Goal: Find specific page/section: Find specific page/section

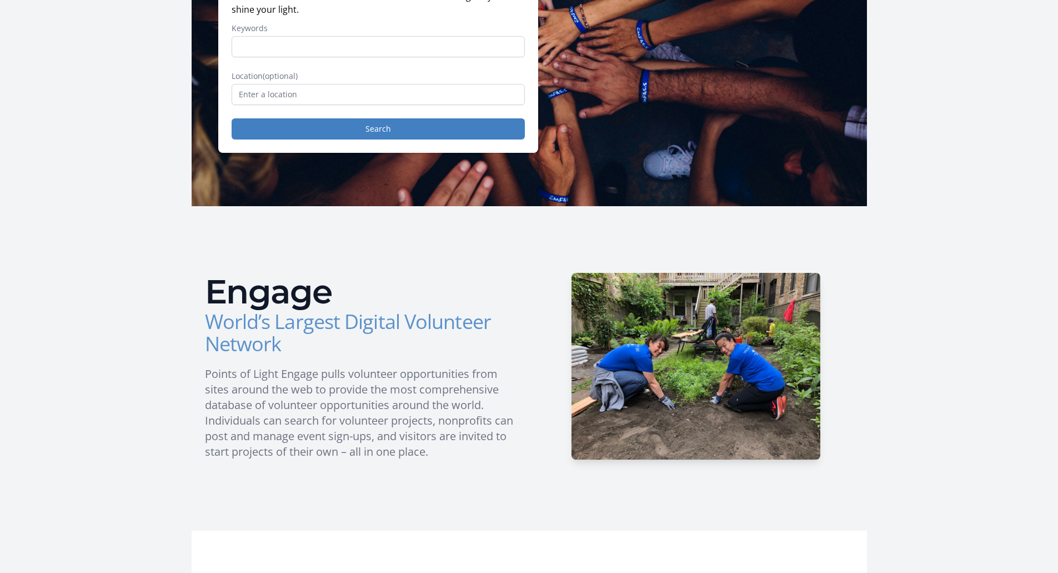
scroll to position [167, 0]
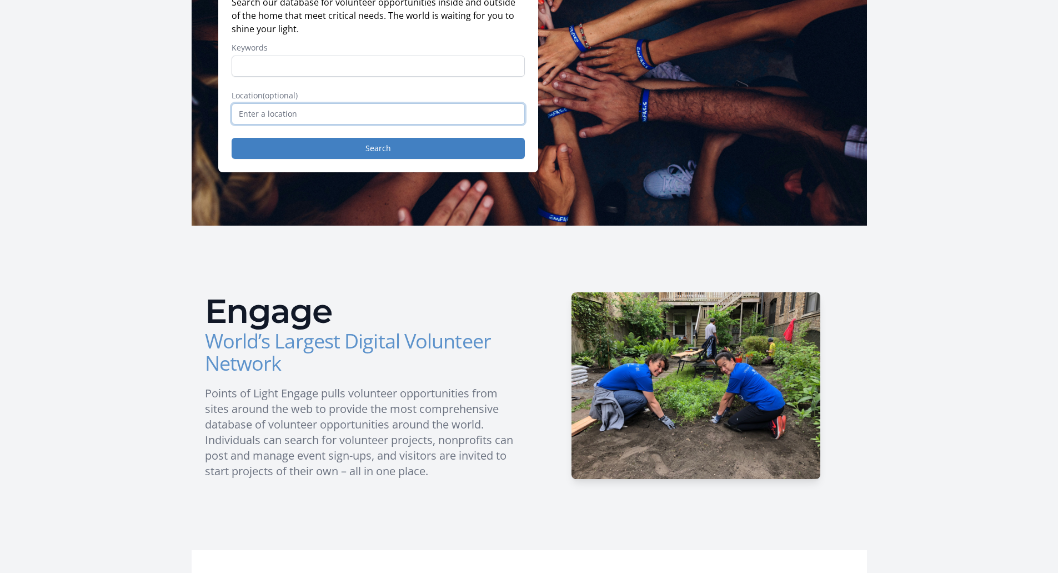
click at [287, 113] on input "text" at bounding box center [378, 113] width 293 height 21
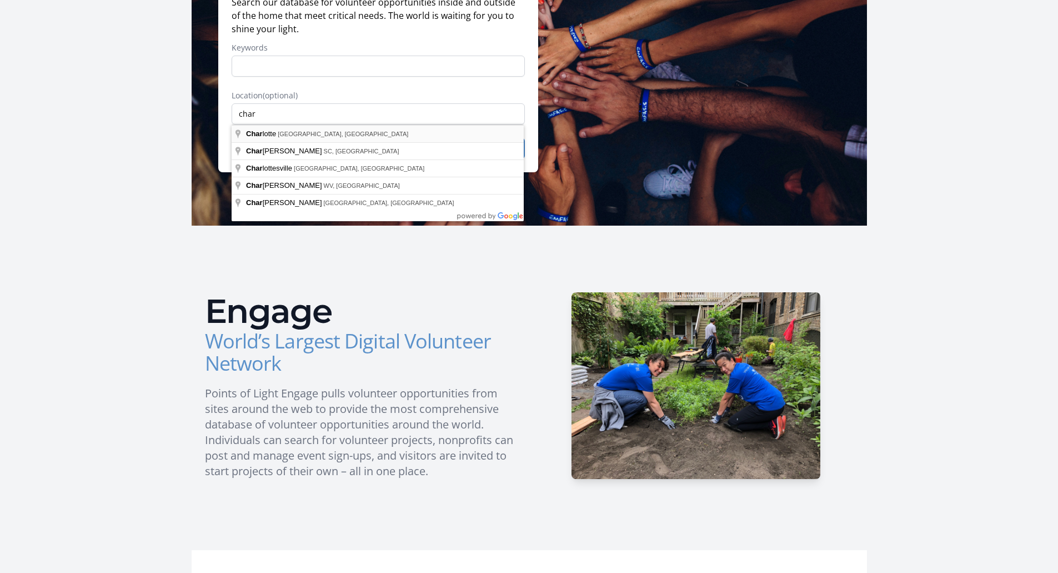
type input "[GEOGRAPHIC_DATA], [GEOGRAPHIC_DATA], [GEOGRAPHIC_DATA]"
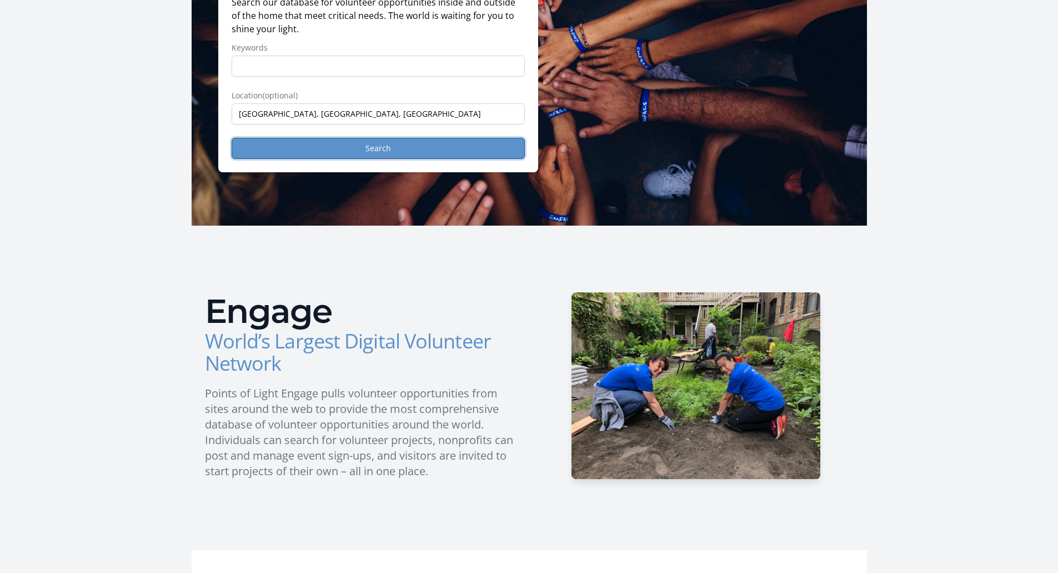
click at [340, 153] on button "Search" at bounding box center [378, 148] width 293 height 21
